Goal: Transaction & Acquisition: Purchase product/service

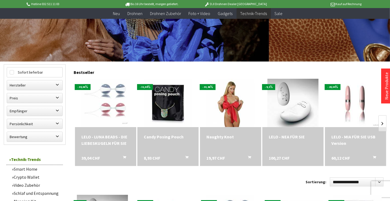
scroll to position [134, 0]
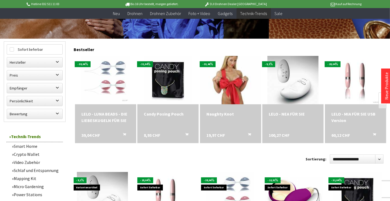
click at [232, 92] on img at bounding box center [231, 80] width 68 height 68
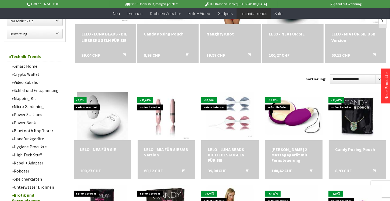
scroll to position [215, 0]
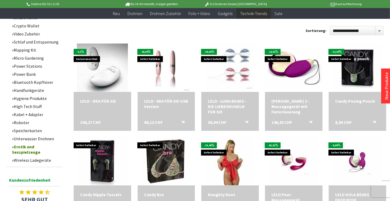
scroll to position [295, 0]
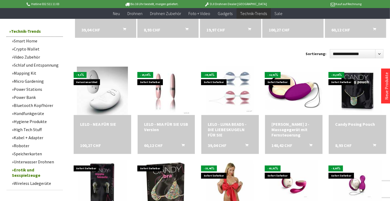
scroll to position [269, 0]
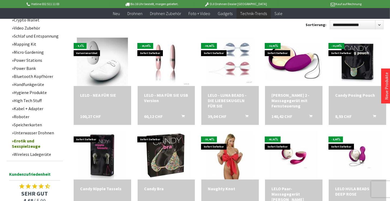
click at [26, 115] on link "Roboter" at bounding box center [36, 117] width 54 height 8
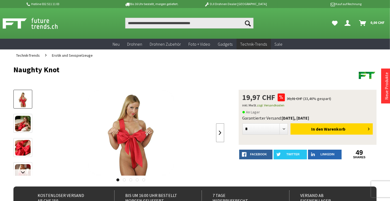
click at [222, 133] on link at bounding box center [220, 132] width 8 height 19
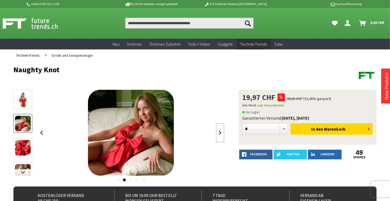
click at [222, 133] on link at bounding box center [220, 132] width 8 height 19
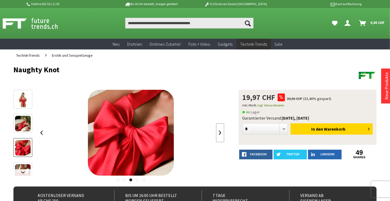
click at [222, 133] on link at bounding box center [220, 132] width 8 height 19
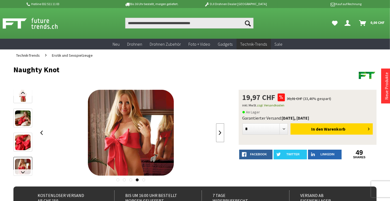
click at [222, 133] on link at bounding box center [220, 132] width 8 height 19
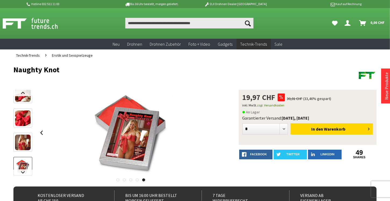
click at [222, 133] on div at bounding box center [131, 133] width 186 height 86
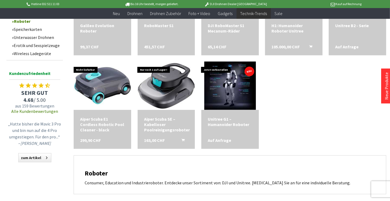
scroll to position [269, 0]
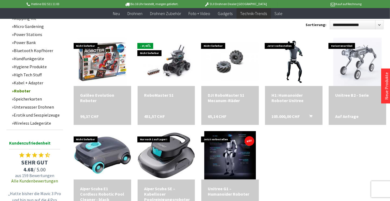
click at [28, 115] on link "Erotik und Sexspielzeuge" at bounding box center [36, 115] width 54 height 8
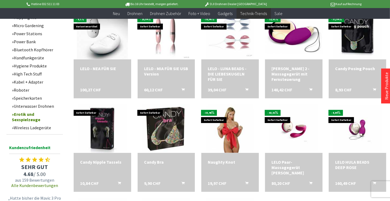
scroll to position [295, 0]
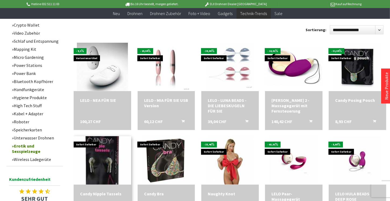
scroll to position [242, 0]
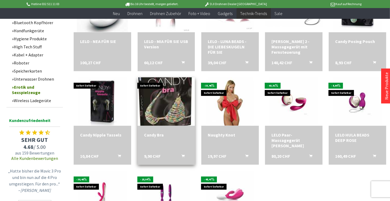
scroll to position [269, 0]
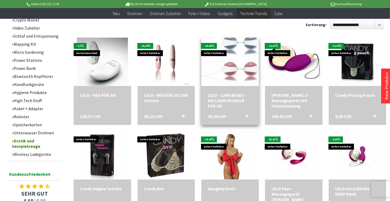
click at [238, 77] on img at bounding box center [230, 62] width 68 height 68
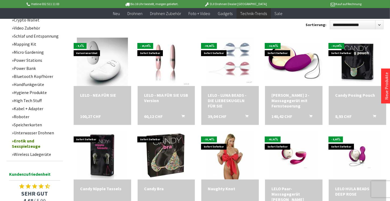
scroll to position [242, 0]
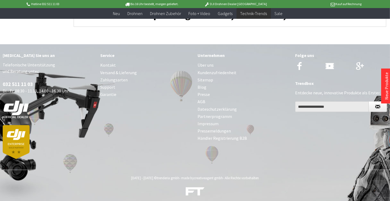
scroll to position [595, 0]
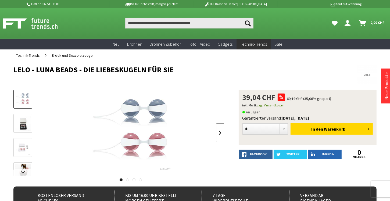
click at [219, 132] on link at bounding box center [220, 132] width 8 height 19
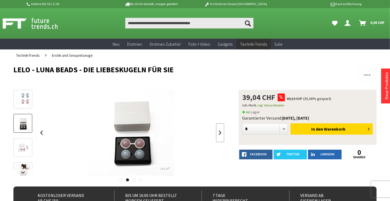
click at [219, 132] on link at bounding box center [220, 132] width 8 height 19
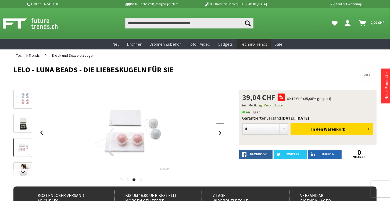
click at [219, 132] on link at bounding box center [220, 132] width 8 height 19
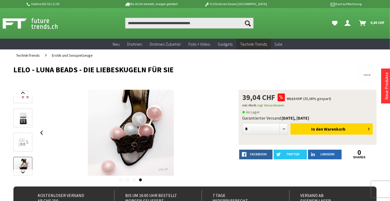
click at [219, 132] on div at bounding box center [131, 133] width 186 height 86
